Goal: Find specific page/section: Find specific page/section

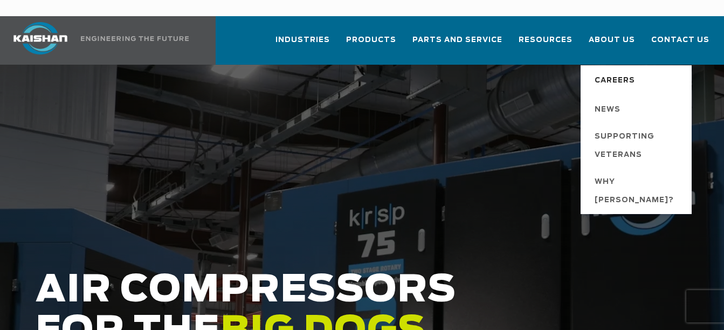
click at [612, 72] on span "Careers" at bounding box center [614, 81] width 40 height 18
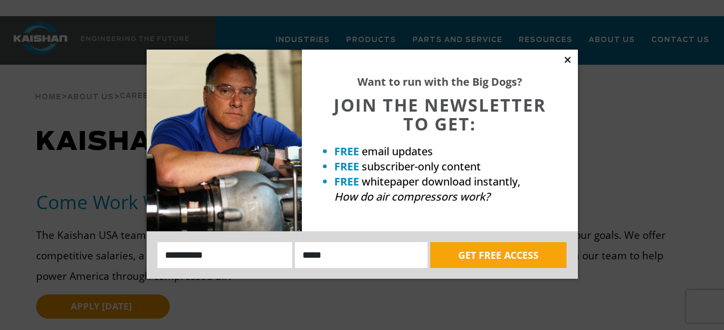
click at [569, 60] on icon at bounding box center [567, 60] width 10 height 10
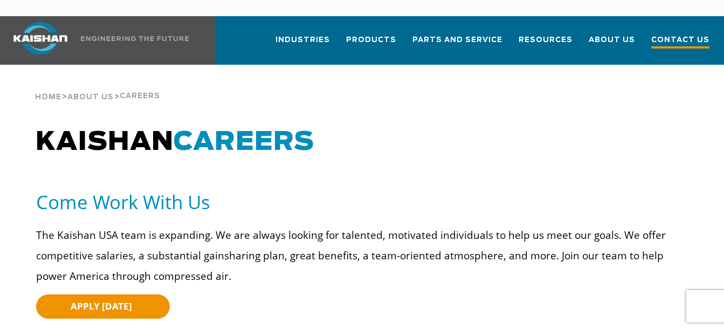
click at [678, 34] on span "Contact Us" at bounding box center [680, 41] width 58 height 15
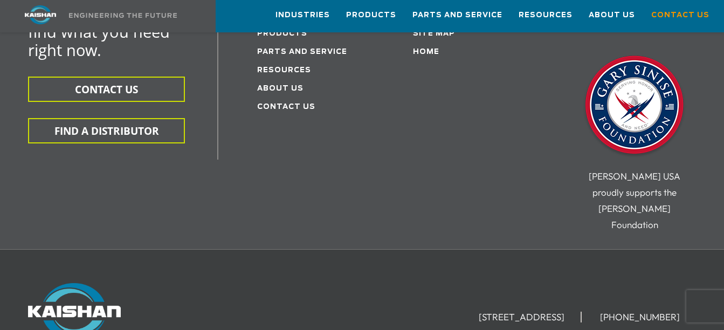
scroll to position [431, 0]
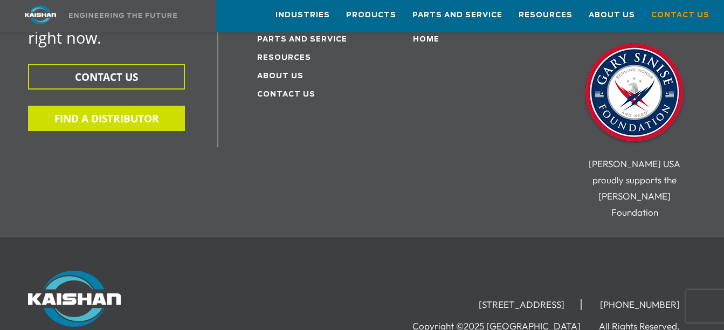
click at [121, 106] on button "FIND A DISTRIBUTOR" at bounding box center [106, 118] width 157 height 25
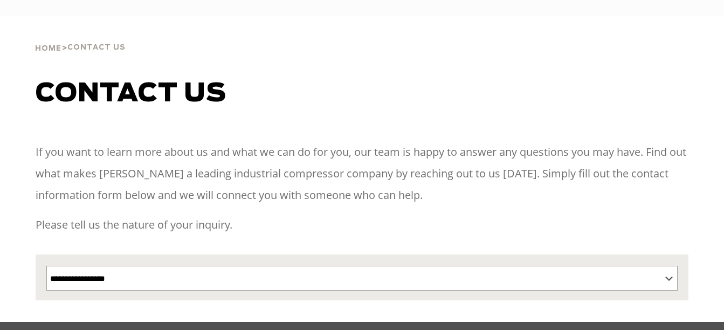
select select "**********"
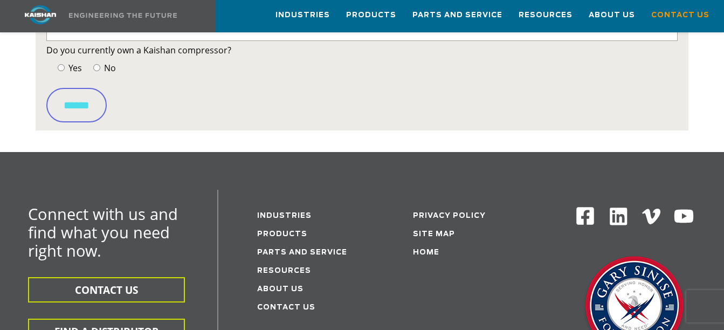
scroll to position [323, 0]
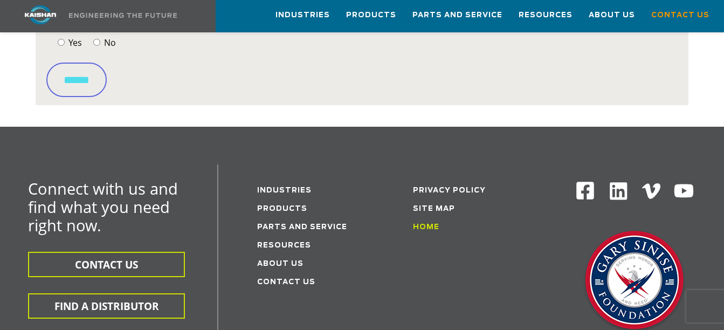
click at [425, 224] on link "Home" at bounding box center [426, 227] width 26 height 7
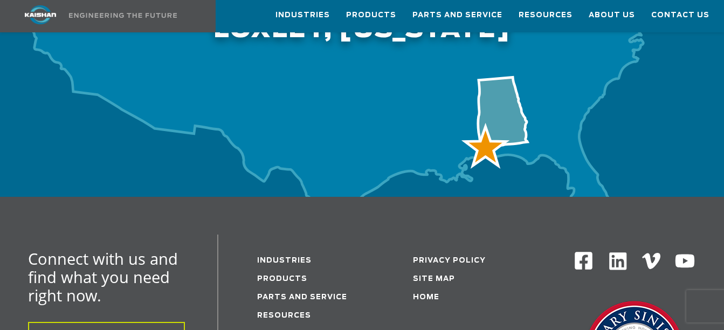
scroll to position [3610, 0]
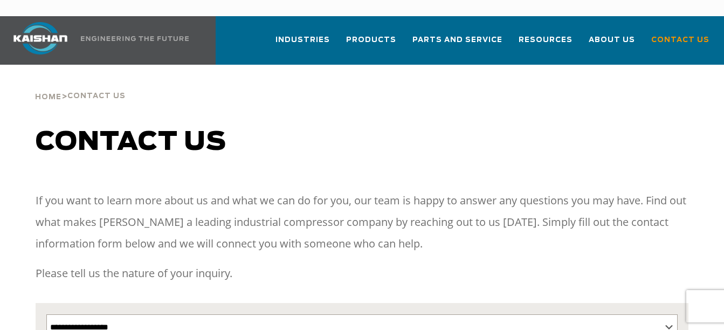
select select "**********"
select select "Contact form"
